Goal: Transaction & Acquisition: Book appointment/travel/reservation

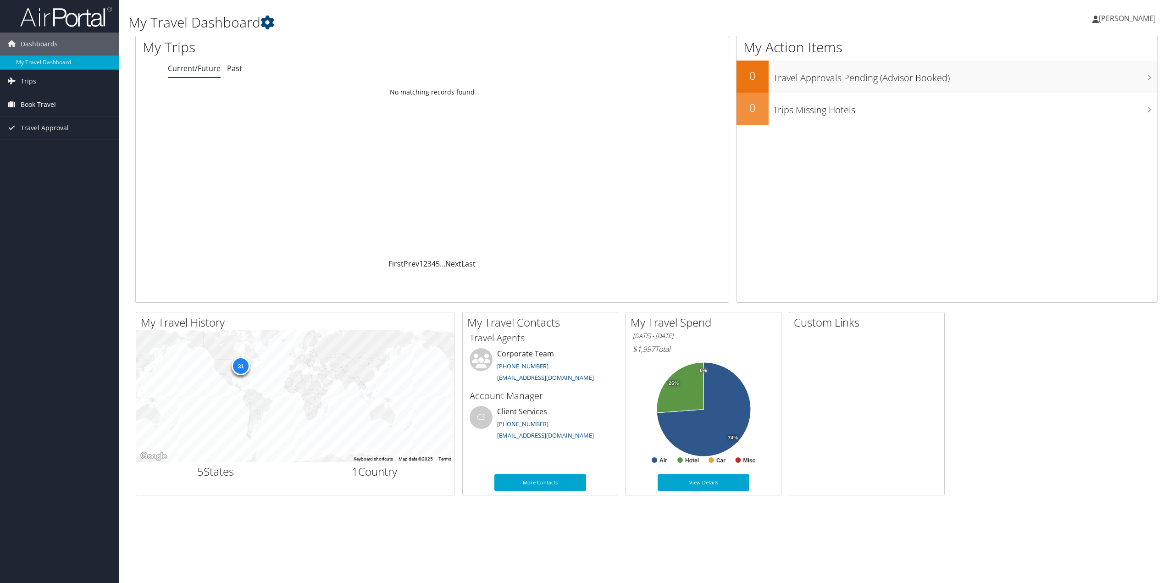
click at [42, 105] on span "Book Travel" at bounding box center [38, 104] width 35 height 23
click at [45, 146] on link "Book/Manage Online Trips" at bounding box center [59, 151] width 119 height 14
click at [61, 150] on link "Book/Manage Online Trips" at bounding box center [59, 151] width 119 height 14
